Goal: Task Accomplishment & Management: Manage account settings

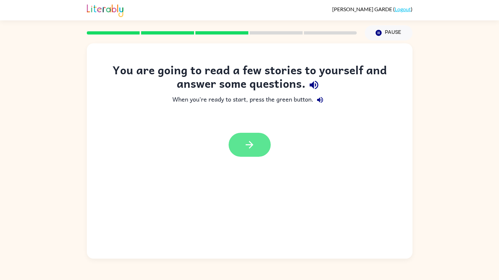
click at [258, 150] on button "button" at bounding box center [250, 145] width 42 height 24
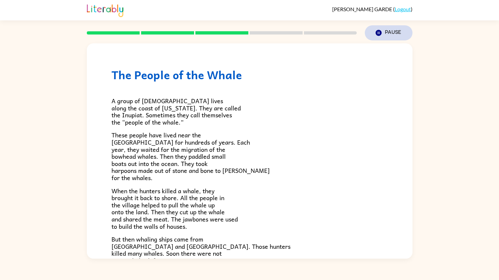
click at [402, 34] on button "Pause Pause" at bounding box center [389, 32] width 48 height 15
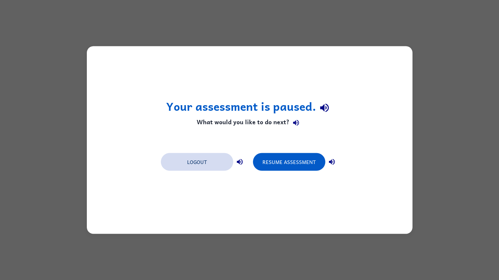
click at [225, 164] on button "Logout" at bounding box center [197, 162] width 72 height 18
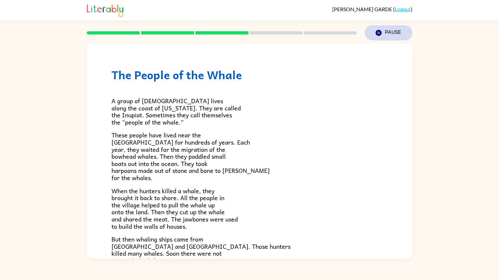
click at [388, 33] on button "Pause Pause" at bounding box center [389, 32] width 48 height 15
